Goal: Information Seeking & Learning: Learn about a topic

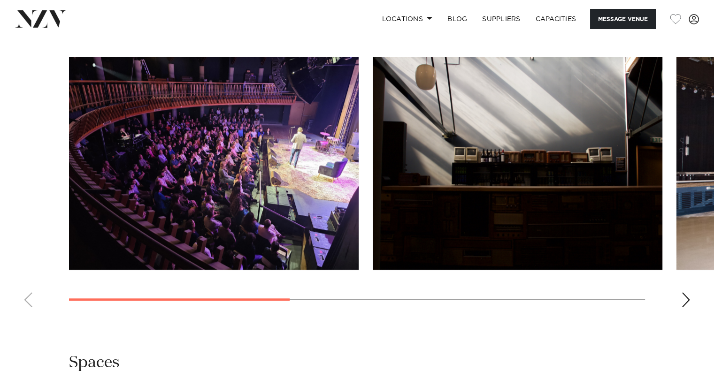
scroll to position [798, 0]
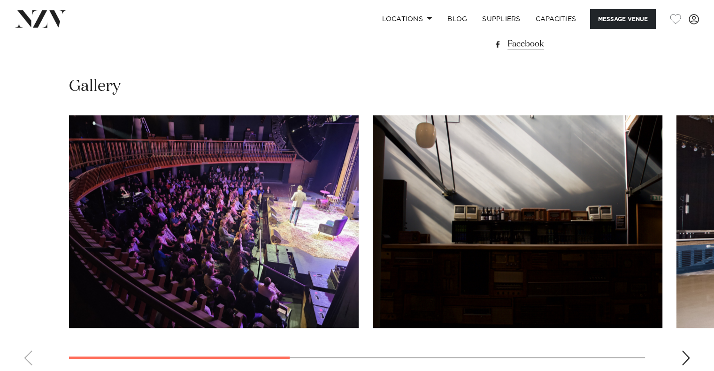
click at [684, 349] on swiper-container at bounding box center [357, 244] width 714 height 258
click at [685, 349] on swiper-container at bounding box center [357, 244] width 714 height 258
click at [686, 352] on div "Next slide" at bounding box center [685, 358] width 9 height 15
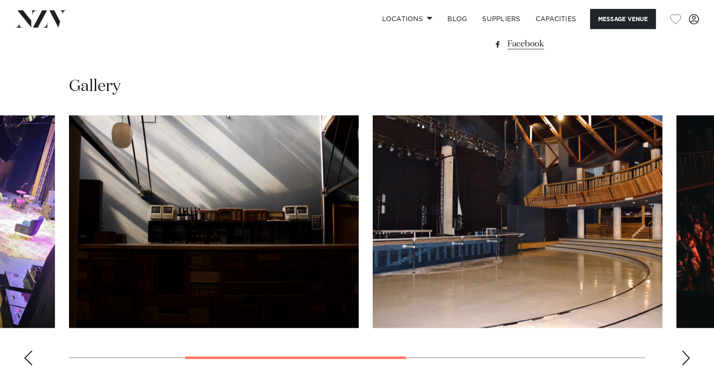
click at [685, 355] on div "Next slide" at bounding box center [685, 358] width 9 height 15
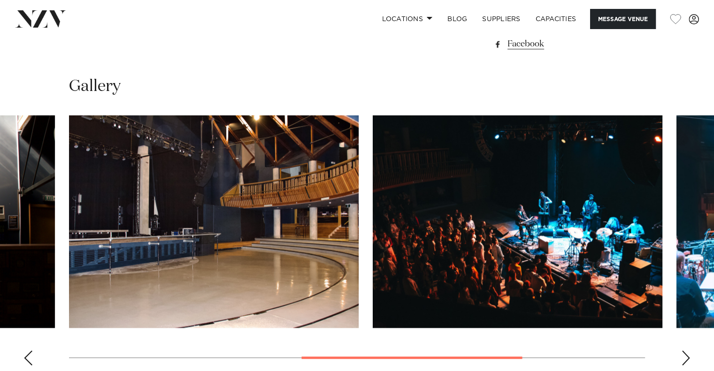
click at [678, 356] on swiper-container at bounding box center [357, 244] width 714 height 258
click at [679, 356] on swiper-container at bounding box center [357, 244] width 714 height 258
click at [683, 357] on div "Next slide" at bounding box center [685, 358] width 9 height 15
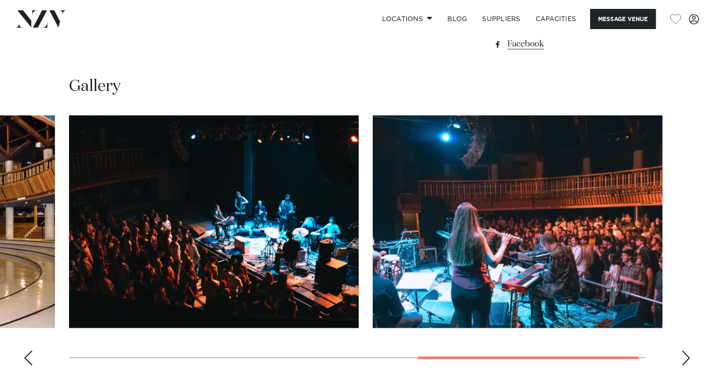
click at [683, 357] on div "Next slide" at bounding box center [685, 358] width 9 height 15
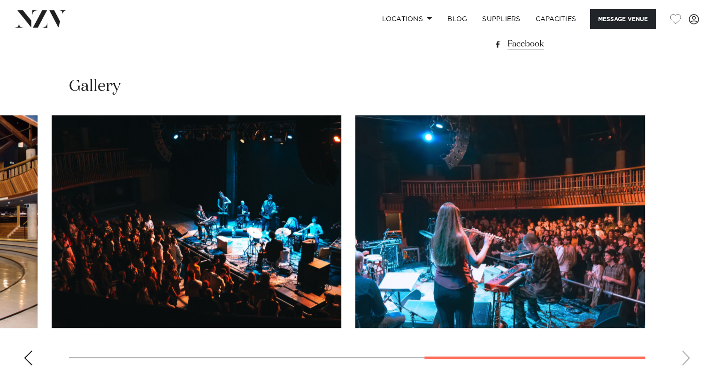
click at [688, 359] on swiper-container at bounding box center [357, 244] width 714 height 258
click at [687, 358] on swiper-container at bounding box center [357, 244] width 714 height 258
click at [685, 358] on swiper-container at bounding box center [357, 244] width 714 height 258
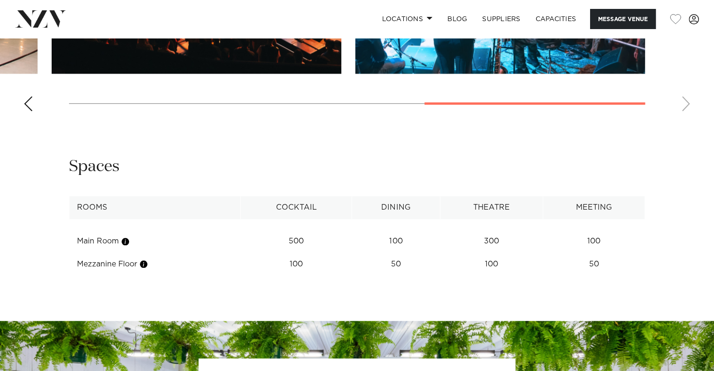
scroll to position [1079, 0]
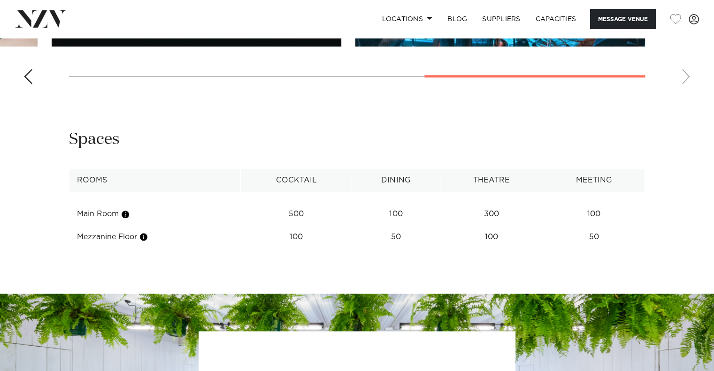
click at [486, 226] on td "100" at bounding box center [491, 214] width 103 height 23
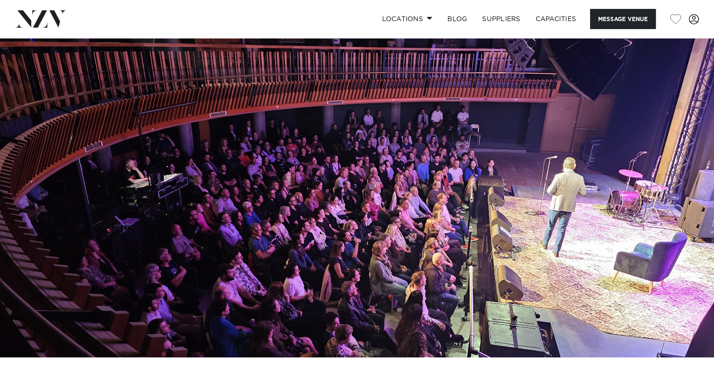
scroll to position [0, 0]
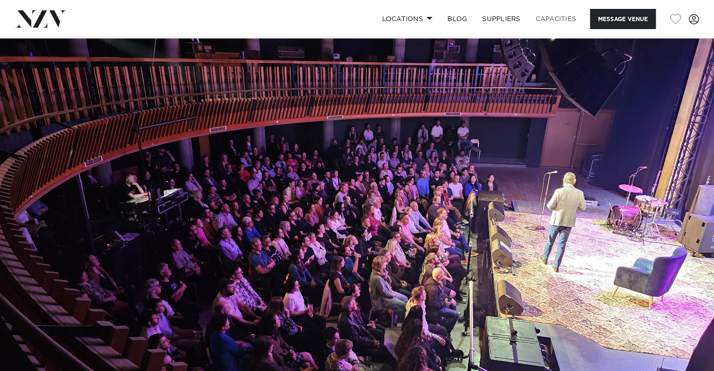
click at [553, 18] on link "Capacities" at bounding box center [556, 19] width 56 height 20
click at [411, 13] on link "Locations" at bounding box center [407, 19] width 66 height 20
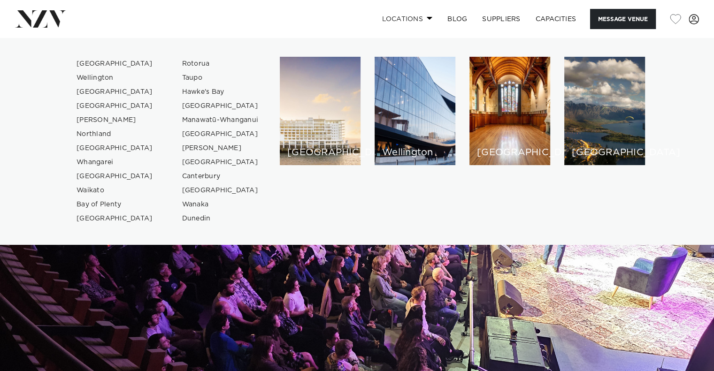
click at [411, 13] on link "Locations" at bounding box center [407, 19] width 66 height 20
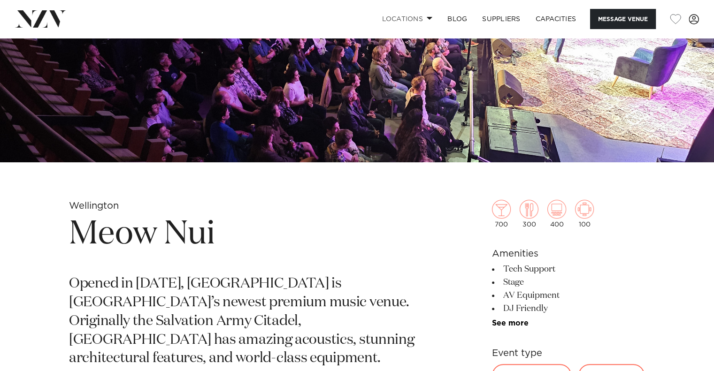
scroll to position [328, 0]
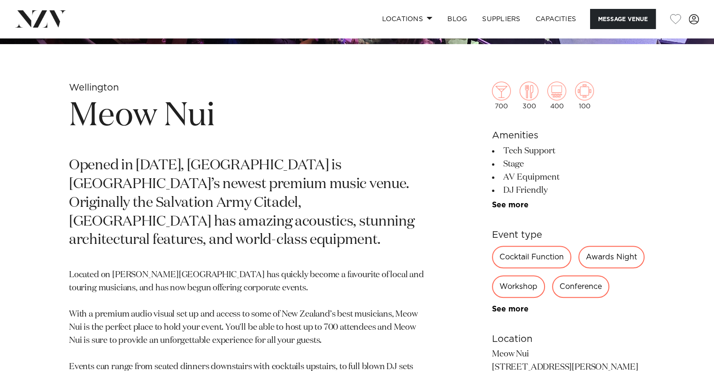
click at [362, 161] on p "Opened in 2024, Meow Nui is Wellington’s newest premium music venue. Originally…" at bounding box center [247, 203] width 356 height 93
click at [360, 146] on section "Wellington Meow Nui Opened in 2024, Meow Nui is Wellington’s newest premium mus…" at bounding box center [247, 307] width 356 height 450
click at [527, 308] on link "See more" at bounding box center [528, 309] width 73 height 8
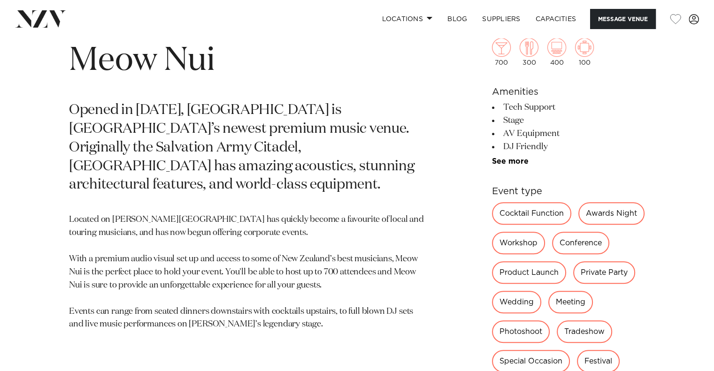
scroll to position [469, 0]
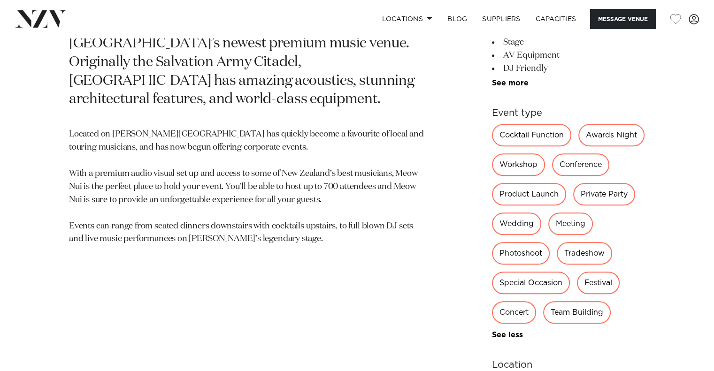
click at [366, 213] on p "Located on Vivian St, Meow Nui has quickly become a favourite of local and tour…" at bounding box center [247, 187] width 356 height 118
click at [511, 306] on div "Concert" at bounding box center [514, 312] width 44 height 23
click at [517, 310] on div "Concert" at bounding box center [514, 312] width 44 height 23
click at [511, 312] on div "Concert" at bounding box center [514, 312] width 44 height 23
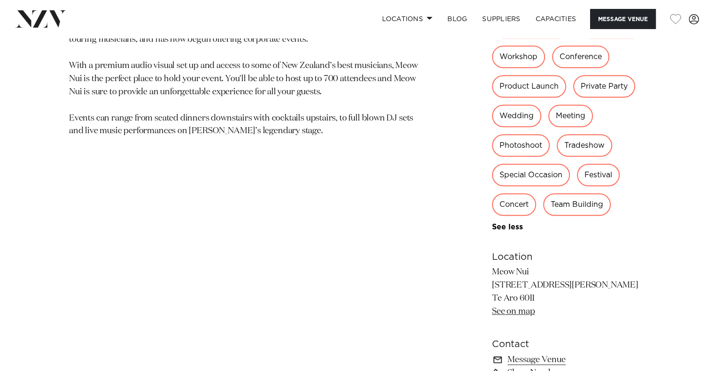
scroll to position [657, 0]
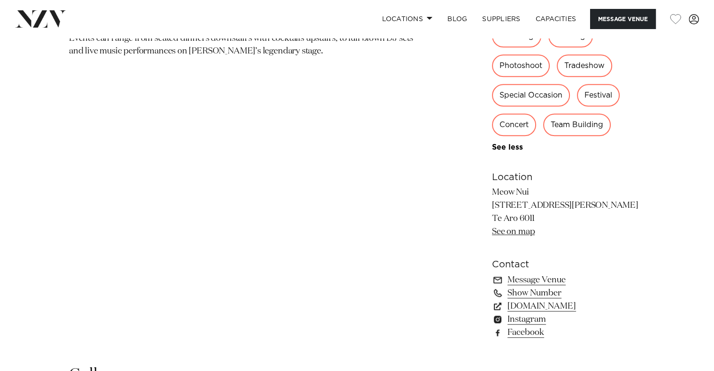
click at [576, 124] on div "Team Building" at bounding box center [577, 125] width 68 height 23
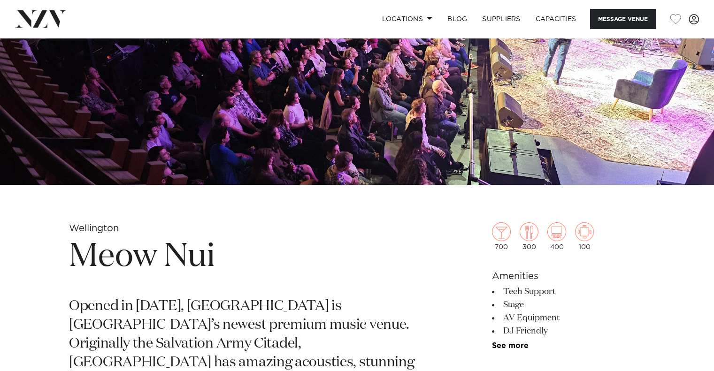
scroll to position [0, 0]
